Goal: Transaction & Acquisition: Subscribe to service/newsletter

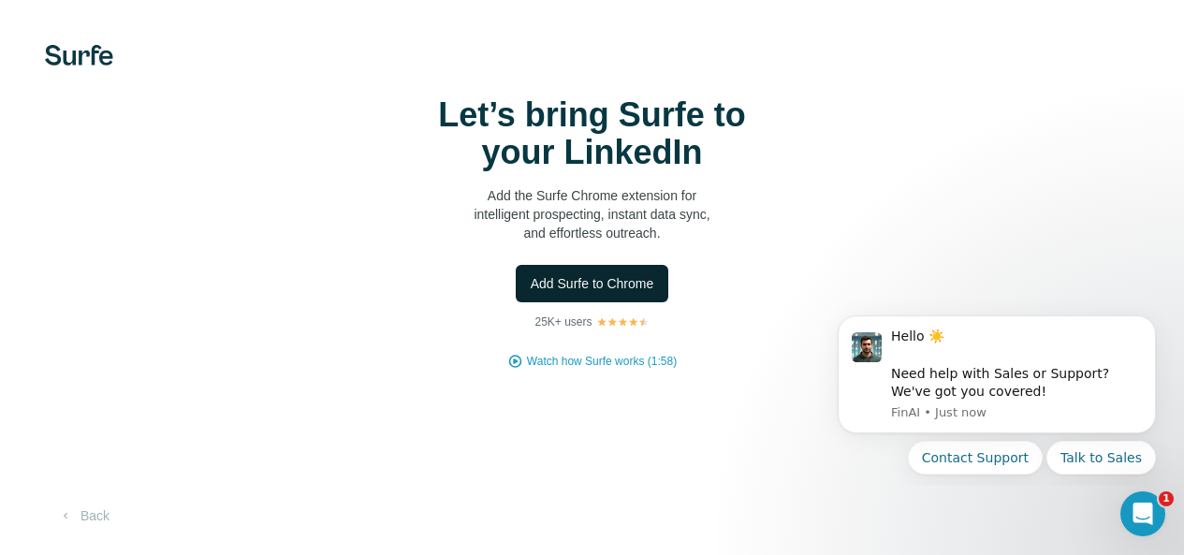
click at [531, 293] on span "Add Surfe to Chrome" at bounding box center [593, 283] width 124 height 19
